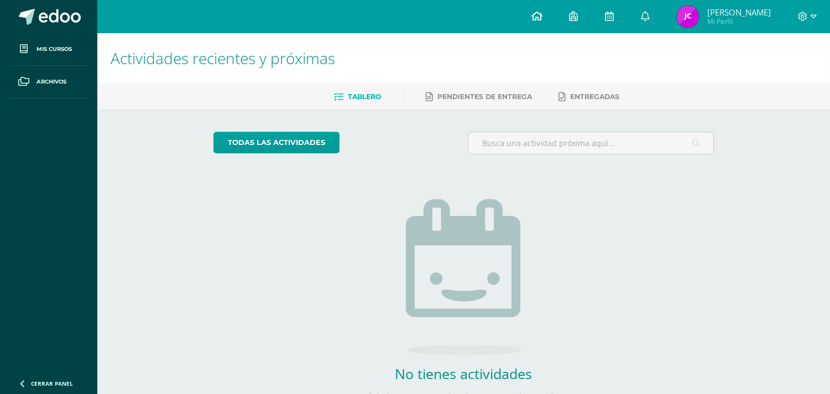
click at [551, 3] on link at bounding box center [537, 16] width 38 height 33
click at [543, 12] on link at bounding box center [537, 16] width 38 height 33
click at [556, 21] on link at bounding box center [537, 16] width 38 height 33
click at [554, 9] on link at bounding box center [537, 16] width 38 height 33
click at [556, 19] on link at bounding box center [537, 16] width 38 height 33
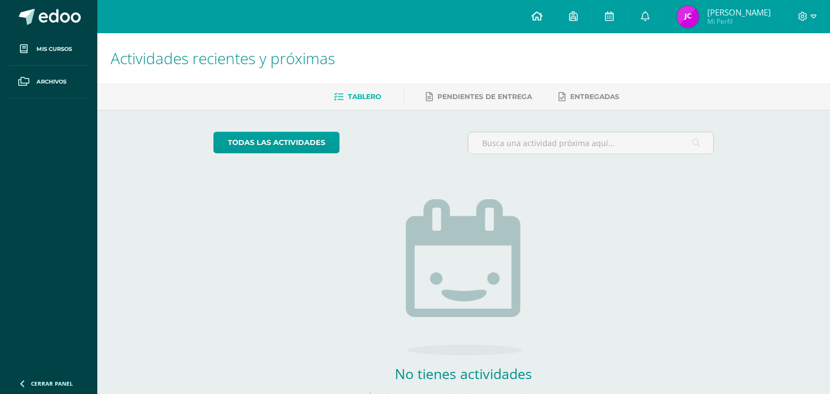
click at [543, 14] on link at bounding box center [537, 16] width 38 height 33
